Goal: Task Accomplishment & Management: Manage account settings

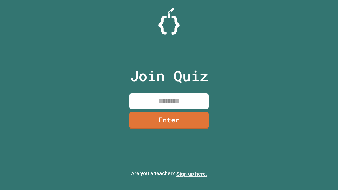
click at [191, 174] on link "Sign up here." at bounding box center [191, 174] width 31 height 6
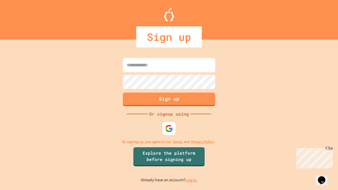
click at [191, 180] on link "Log in." at bounding box center [191, 180] width 12 height 6
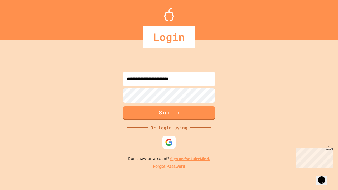
type input "**********"
